Goal: Task Accomplishment & Management: Use online tool/utility

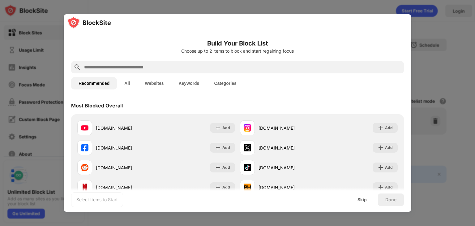
click at [143, 66] on input "text" at bounding box center [242, 66] width 318 height 7
paste input "**********"
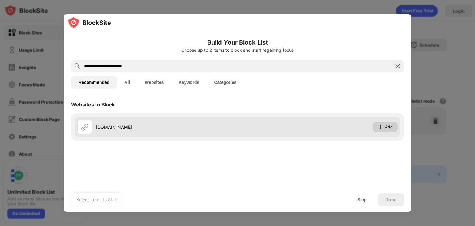
type input "**********"
click at [388, 131] on div "Add" at bounding box center [384, 127] width 25 height 10
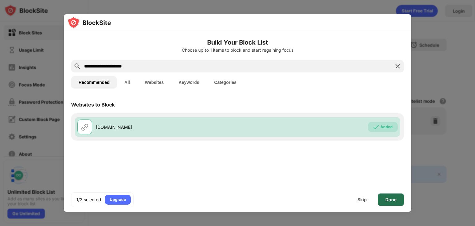
click at [393, 196] on div "Done" at bounding box center [391, 199] width 26 height 12
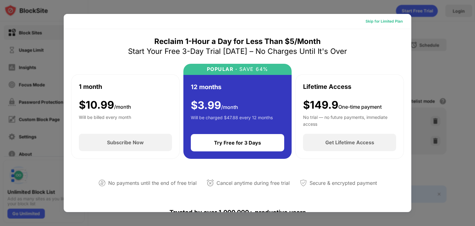
click at [376, 22] on div "Skip for Limited Plan" at bounding box center [383, 21] width 37 height 6
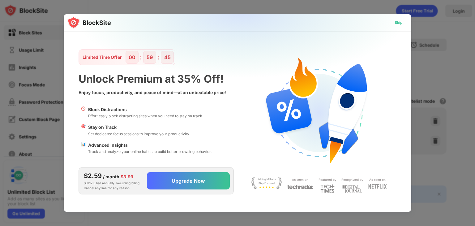
click at [402, 22] on div "Skip" at bounding box center [398, 23] width 18 height 10
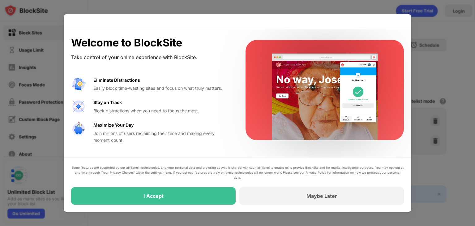
click at [402, 22] on div at bounding box center [237, 21] width 347 height 15
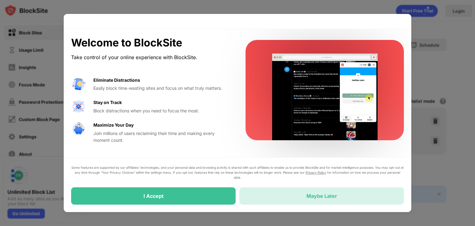
click at [279, 198] on div "Maybe Later" at bounding box center [321, 195] width 164 height 17
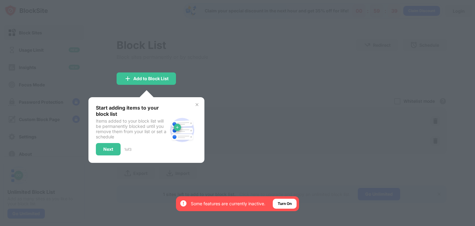
click at [198, 106] on img at bounding box center [196, 104] width 5 height 5
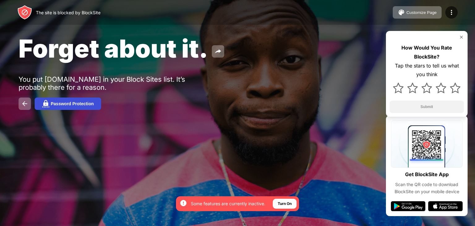
click at [96, 104] on button "Password Protection" at bounding box center [68, 103] width 66 height 12
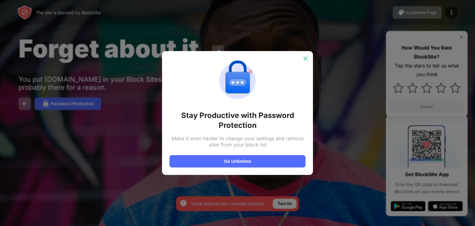
click at [307, 57] on img at bounding box center [305, 58] width 6 height 6
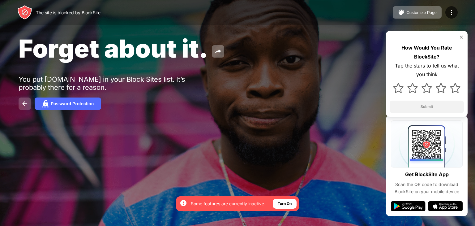
click at [20, 105] on button at bounding box center [25, 103] width 12 height 12
click at [289, 199] on div "Turn On" at bounding box center [285, 203] width 24 height 10
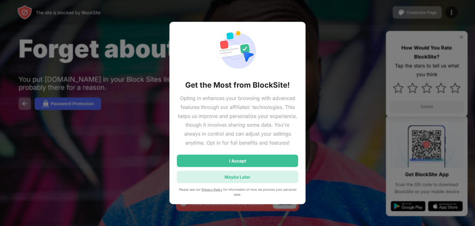
click at [256, 174] on div "Maybe Later" at bounding box center [237, 176] width 121 height 12
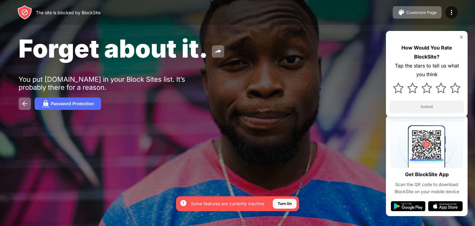
click at [319, 102] on div "Password Protection" at bounding box center [238, 103] width 438 height 12
